Goal: Information Seeking & Learning: Check status

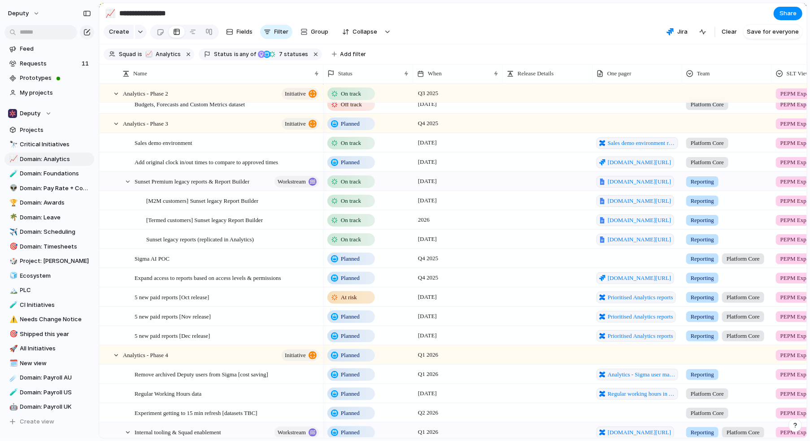
scroll to position [304, 0]
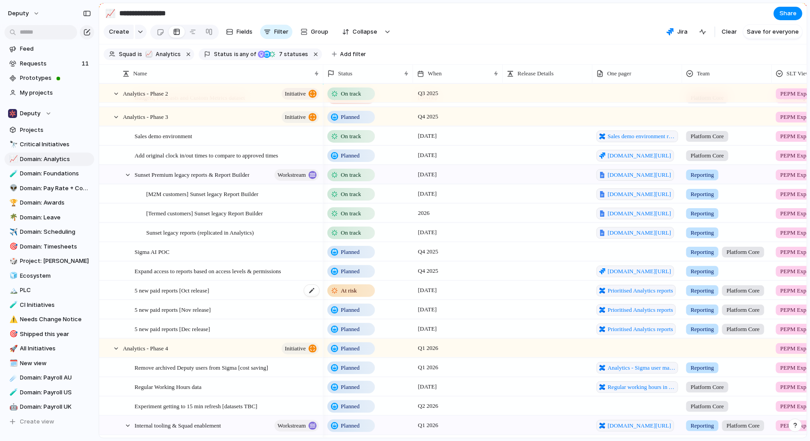
click at [256, 291] on div "5 new paid reports [Oct release]" at bounding box center [227, 290] width 186 height 18
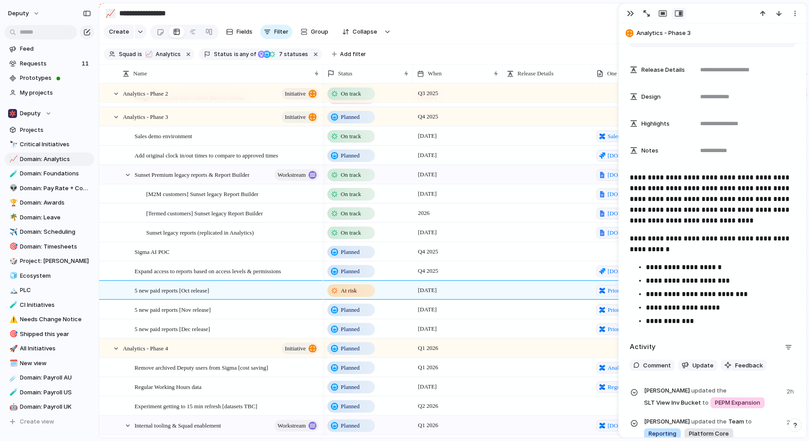
scroll to position [256, 0]
drag, startPoint x: 671, startPoint y: 326, endPoint x: 677, endPoint y: 316, distance: 11.9
click at [676, 318] on p "**********" at bounding box center [721, 321] width 150 height 11
click at [698, 332] on div "**********" at bounding box center [712, 233] width 187 height 891
click at [694, 321] on p "**********" at bounding box center [721, 321] width 150 height 11
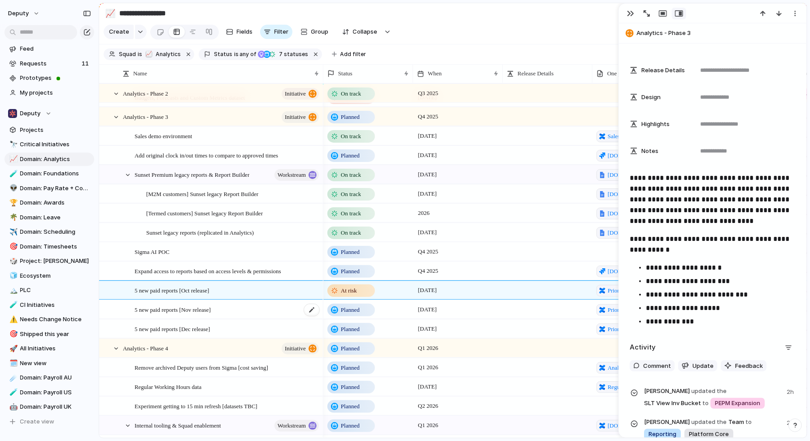
click at [260, 305] on div "5 new paid reports [Nov release]" at bounding box center [227, 309] width 186 height 18
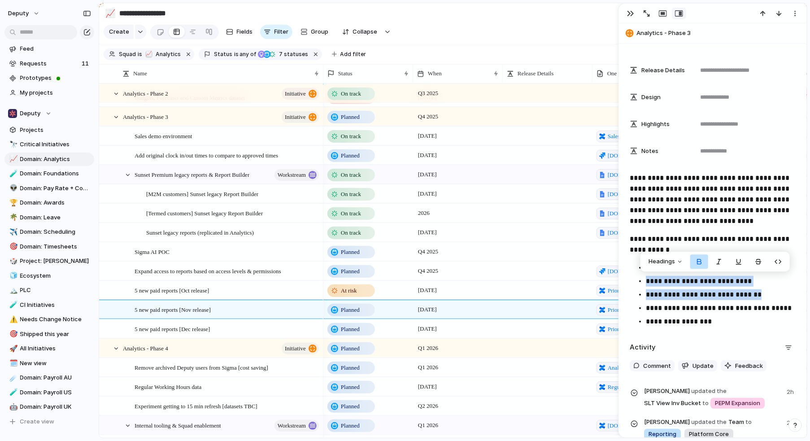
drag, startPoint x: 775, startPoint y: 295, endPoint x: 646, endPoint y: 279, distance: 130.5
click at [646, 279] on ul "**********" at bounding box center [712, 294] width 166 height 65
click at [706, 282] on strong "**********" at bounding box center [699, 280] width 106 height 7
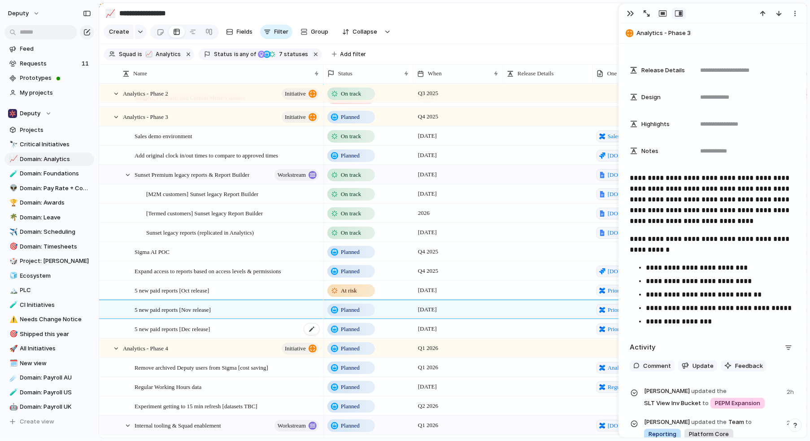
click at [243, 330] on div "5 new paid reports [Dec release]" at bounding box center [227, 329] width 186 height 18
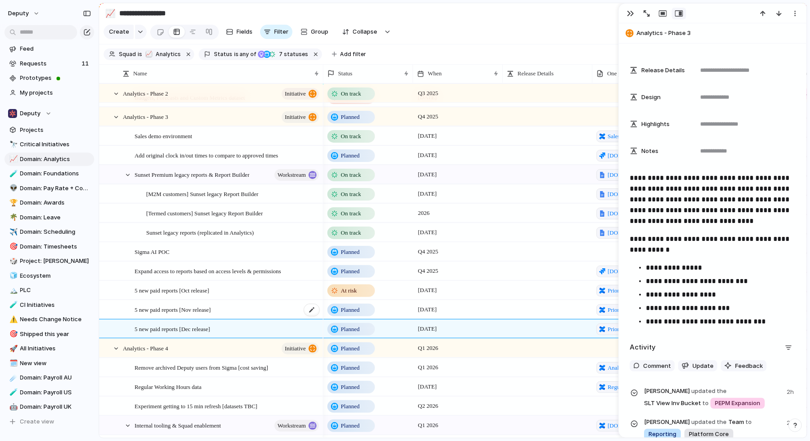
click at [245, 305] on div "5 new paid reports [Nov release]" at bounding box center [227, 309] width 186 height 18
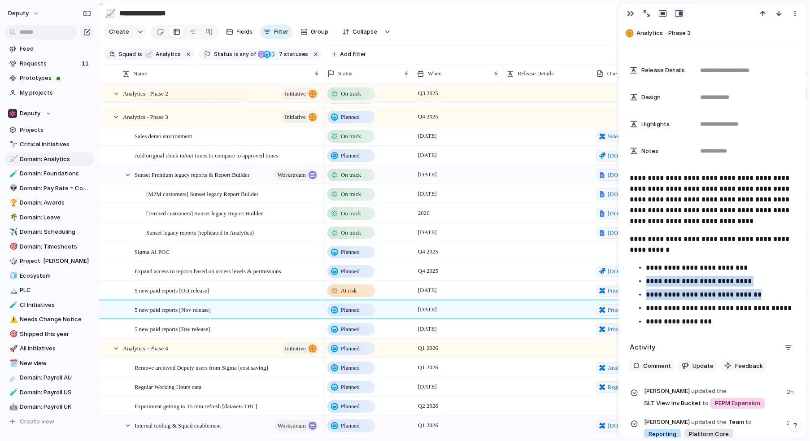
drag, startPoint x: 774, startPoint y: 295, endPoint x: 643, endPoint y: 277, distance: 132.2
click at [643, 277] on ul "**********" at bounding box center [712, 294] width 166 height 65
click at [273, 323] on div "5 new paid reports [Dec release]" at bounding box center [227, 329] width 186 height 18
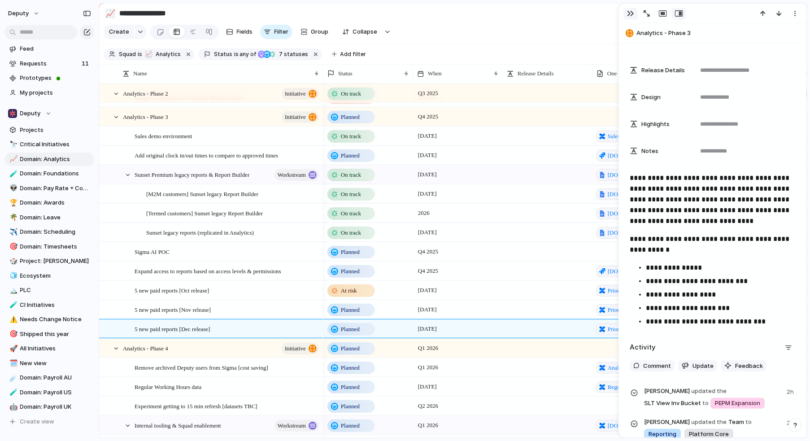
click at [628, 14] on div "button" at bounding box center [630, 13] width 7 height 7
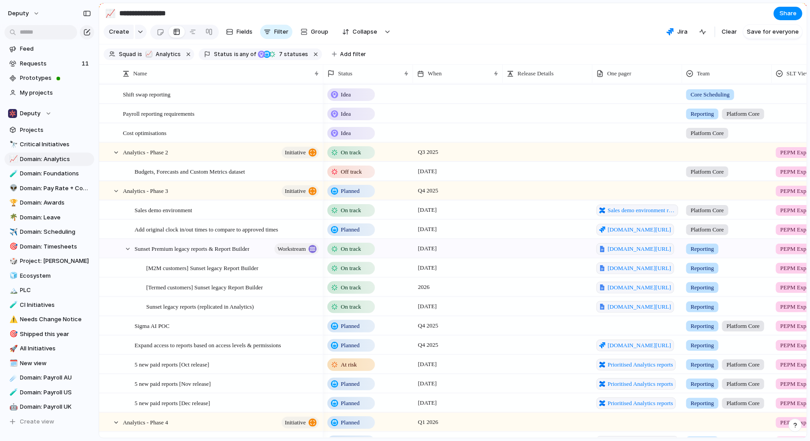
scroll to position [230, 0]
click at [245, 169] on span "Budgets, Forecasts and Custom Metrics dataset" at bounding box center [189, 171] width 110 height 10
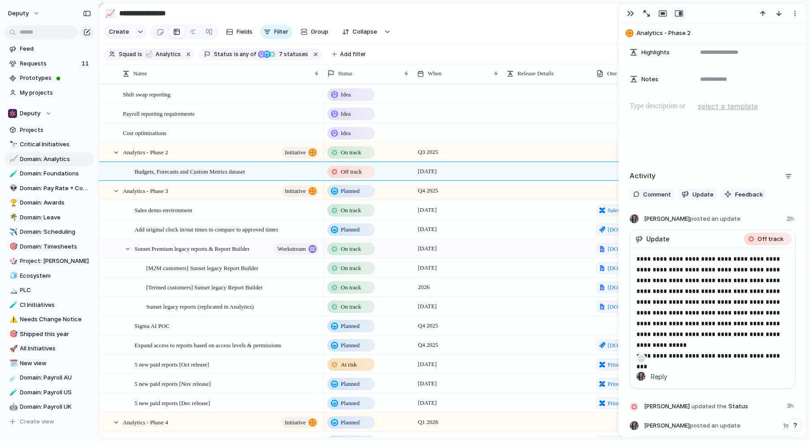
scroll to position [377, 0]
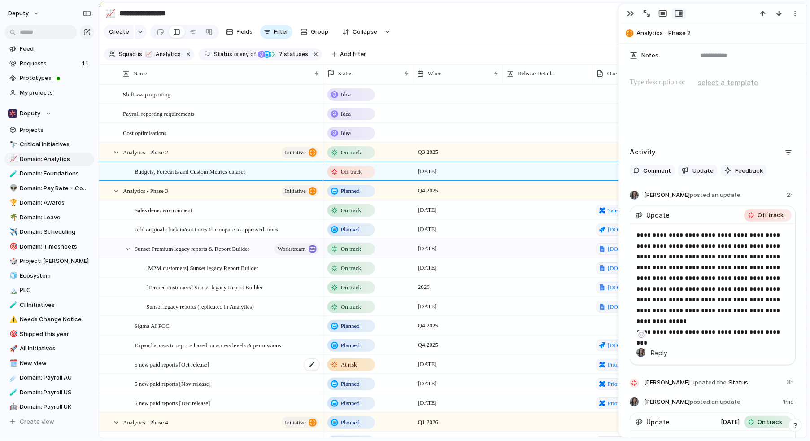
click at [273, 362] on div "5 new paid reports [Oct release]" at bounding box center [227, 364] width 186 height 18
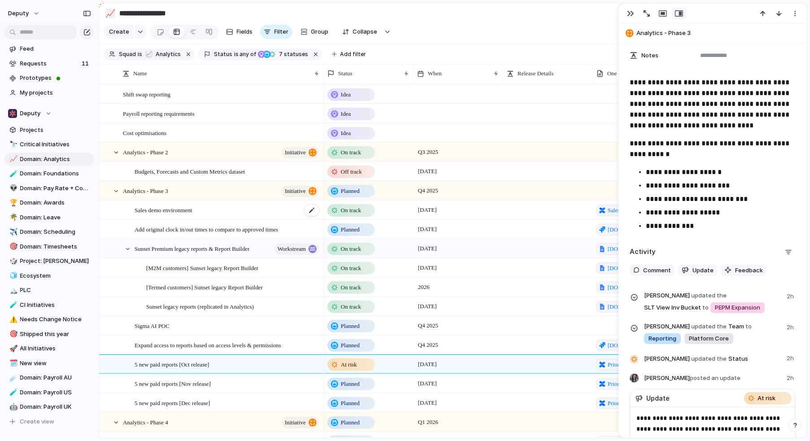
click at [249, 206] on div "Sales demo environment" at bounding box center [227, 210] width 186 height 18
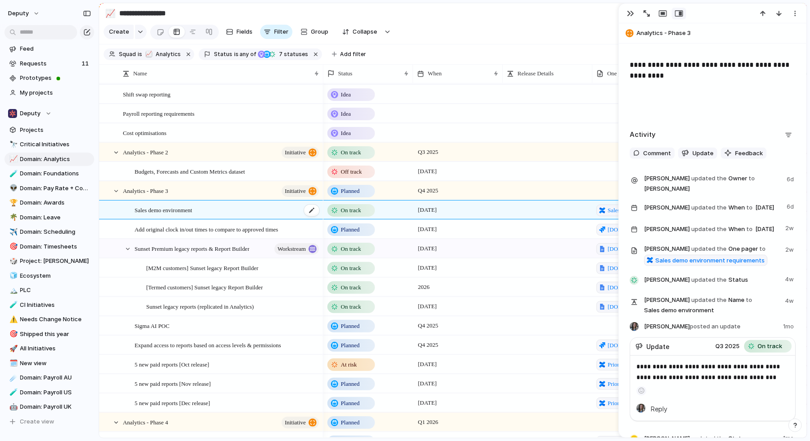
scroll to position [360, 0]
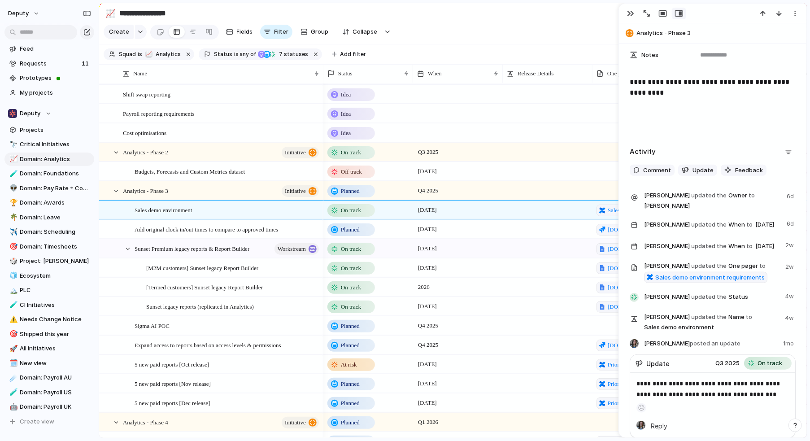
click at [347, 231] on span "Planned" at bounding box center [350, 229] width 19 height 9
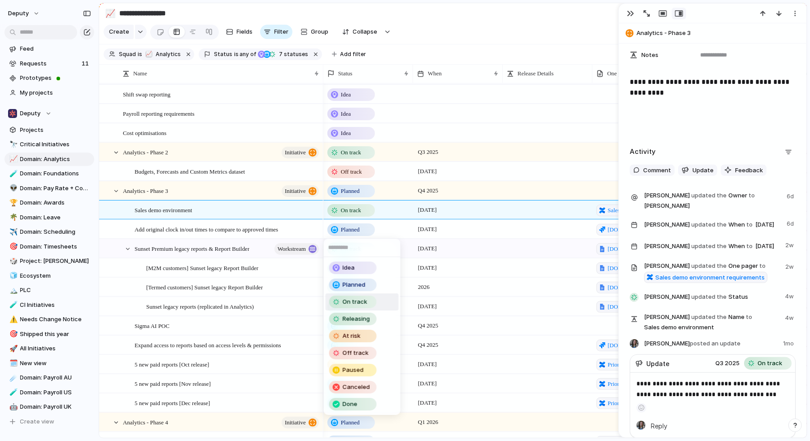
click at [366, 303] on div "On track" at bounding box center [353, 301] width 46 height 11
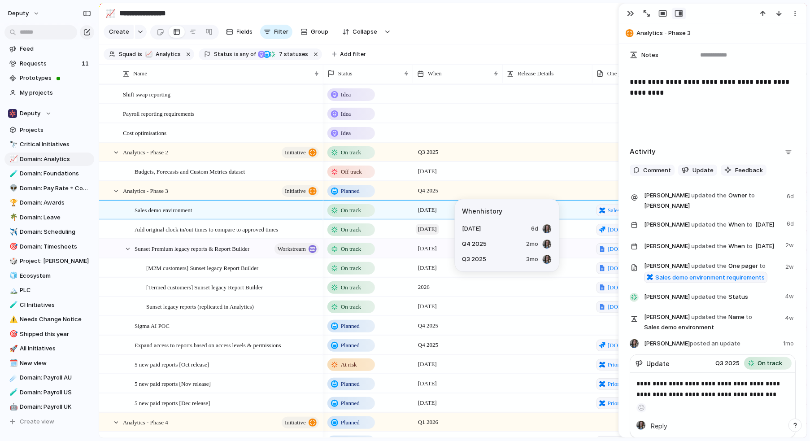
click at [439, 230] on span "27 October" at bounding box center [427, 229] width 23 height 11
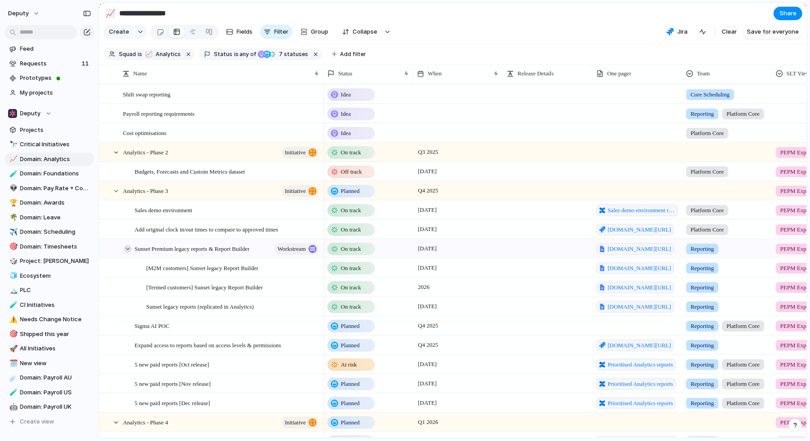
click at [126, 247] on div at bounding box center [128, 249] width 8 height 8
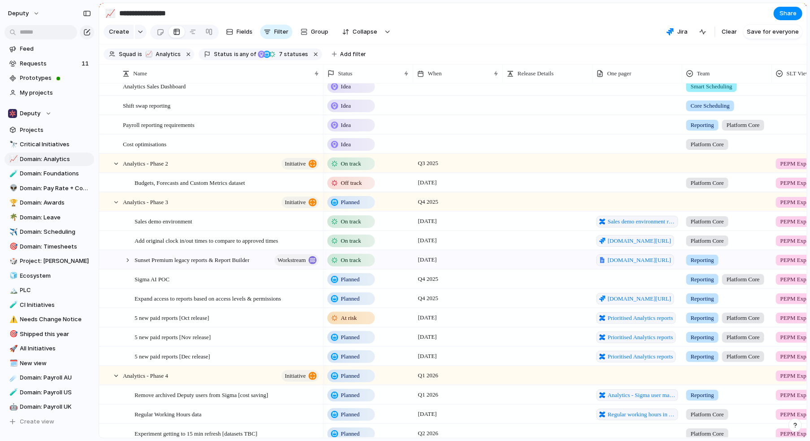
scroll to position [217, 0]
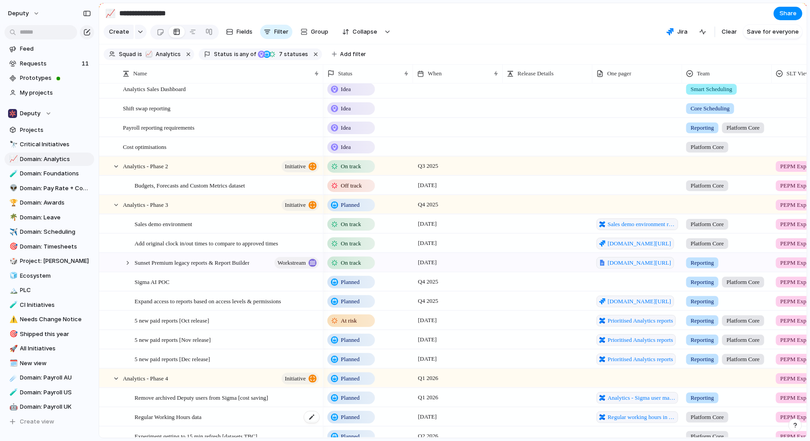
click at [253, 416] on div "Regular Working Hours data" at bounding box center [227, 416] width 186 height 18
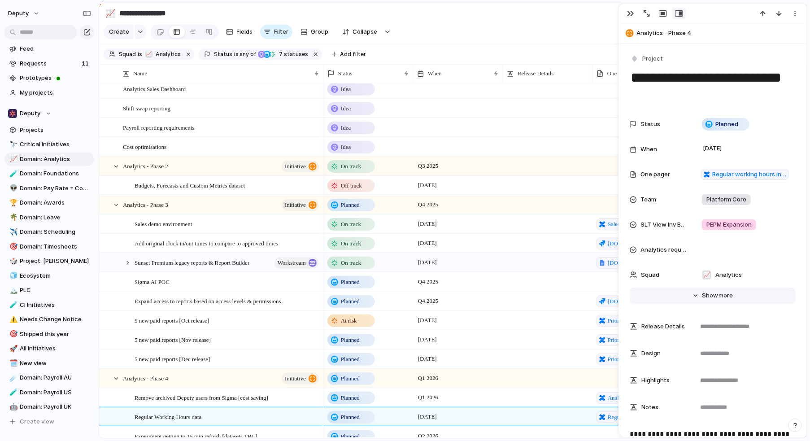
click at [723, 295] on span "more" at bounding box center [726, 295] width 14 height 9
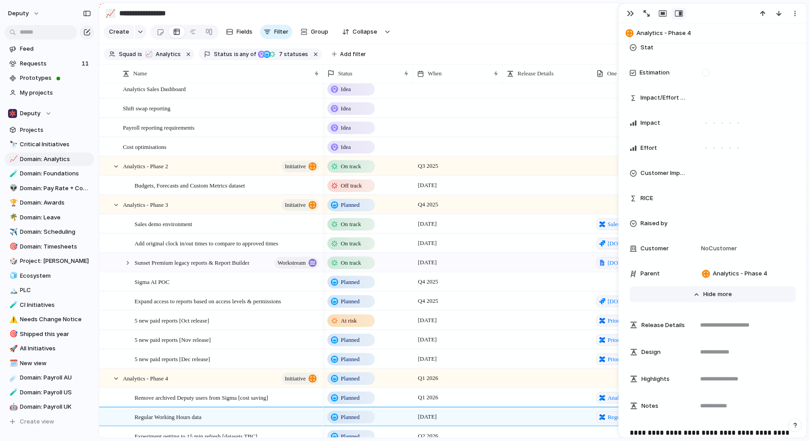
scroll to position [1255, 0]
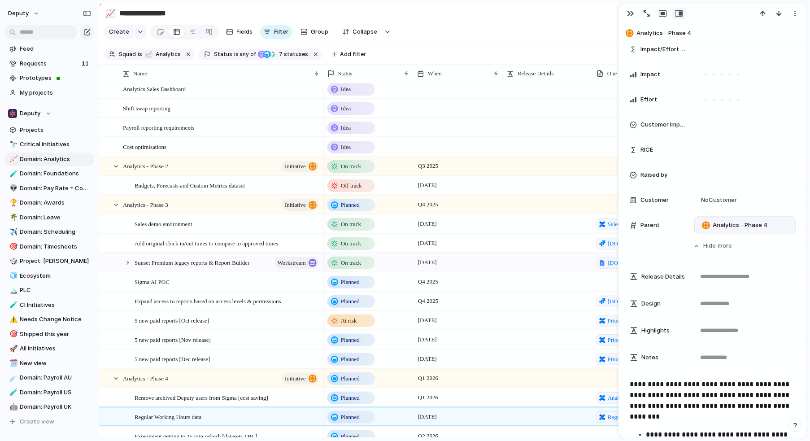
click at [744, 221] on span "Analytics - Phase 4" at bounding box center [739, 225] width 55 height 9
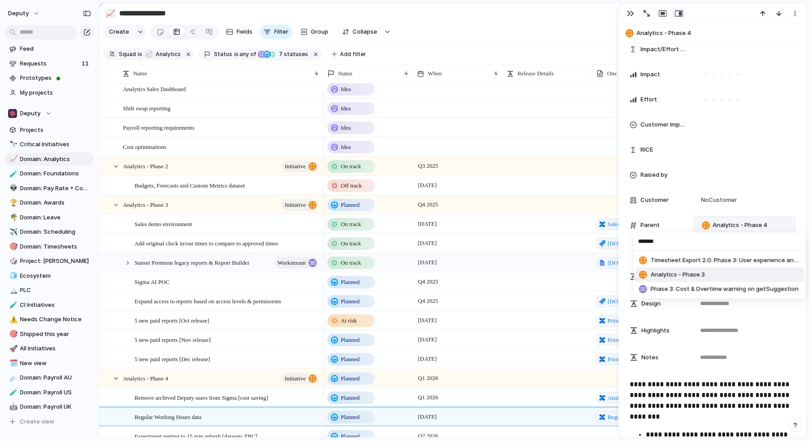
type input "*******"
click at [705, 273] on li "Analytics - Phase 3" at bounding box center [719, 274] width 169 height 14
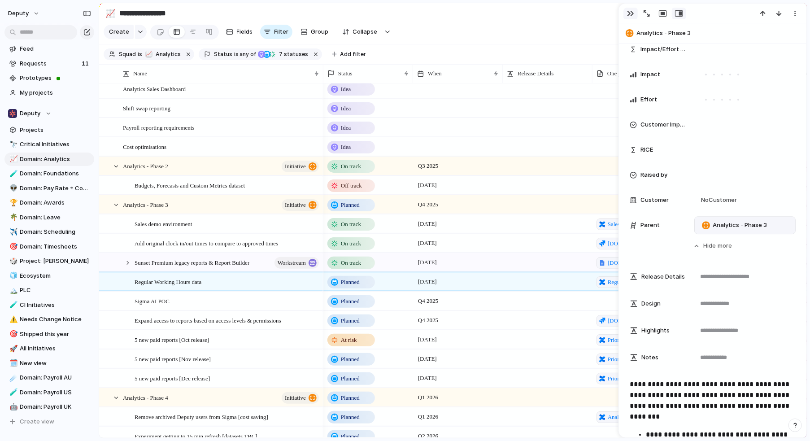
click at [629, 10] on div "button" at bounding box center [630, 13] width 7 height 7
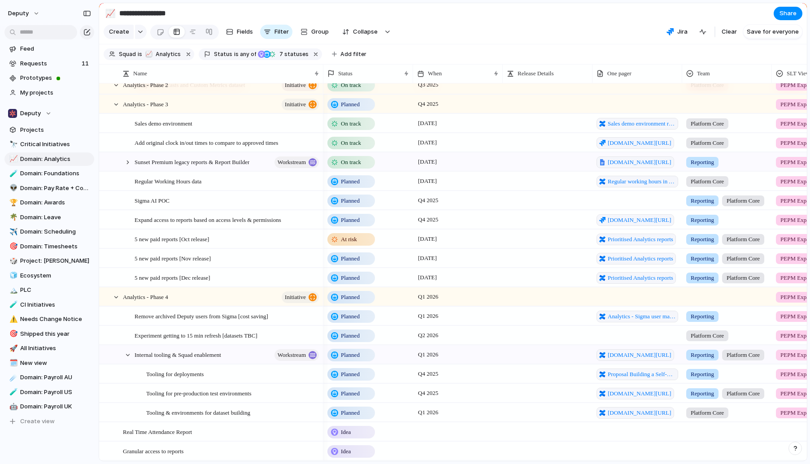
scroll to position [317, 0]
